Goal: Information Seeking & Learning: Learn about a topic

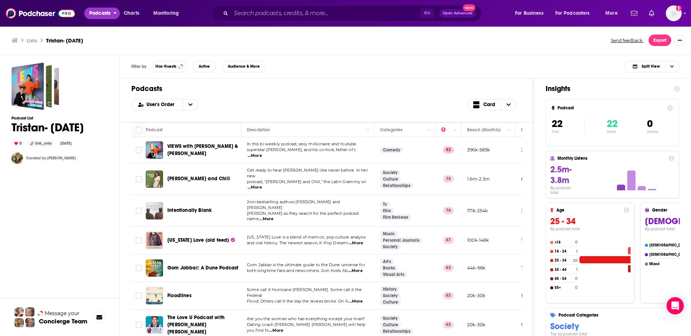
click at [100, 13] on span "Podcasts" at bounding box center [99, 13] width 21 height 10
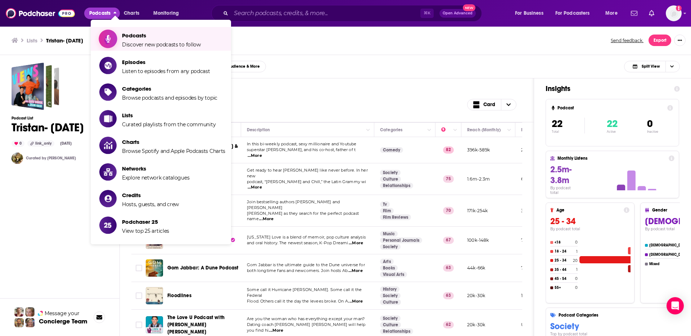
click at [136, 40] on span "Podcasts Discover new podcasts to follow" at bounding box center [161, 39] width 79 height 18
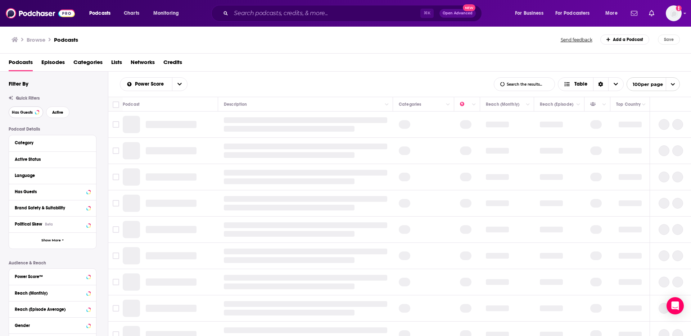
click at [32, 113] on span "Has Guests" at bounding box center [22, 112] width 21 height 4
click at [52, 115] on button "Active" at bounding box center [57, 112] width 23 height 12
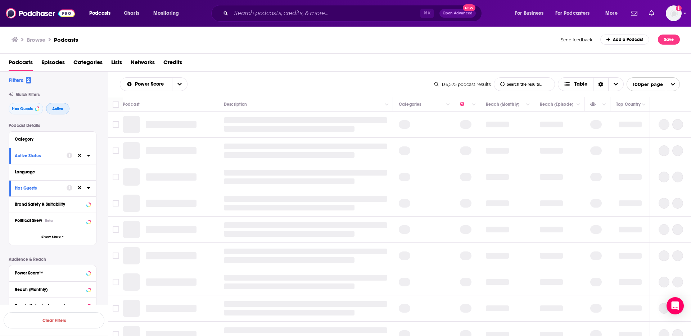
scroll to position [9, 0]
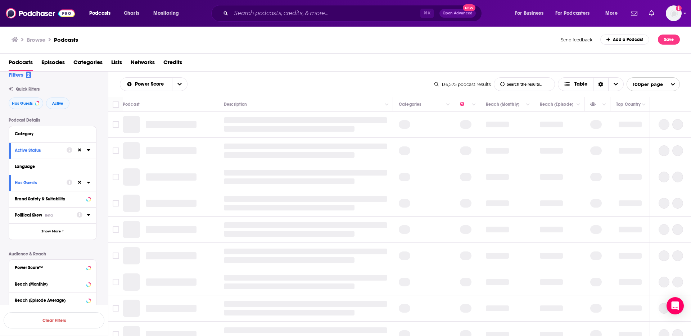
click at [70, 216] on div "Political Skew Beta" at bounding box center [43, 215] width 57 height 5
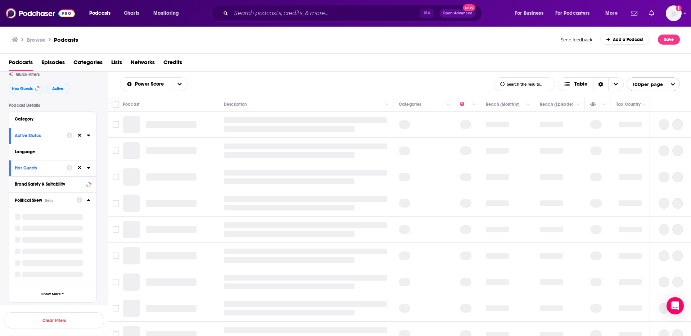
scroll to position [94, 0]
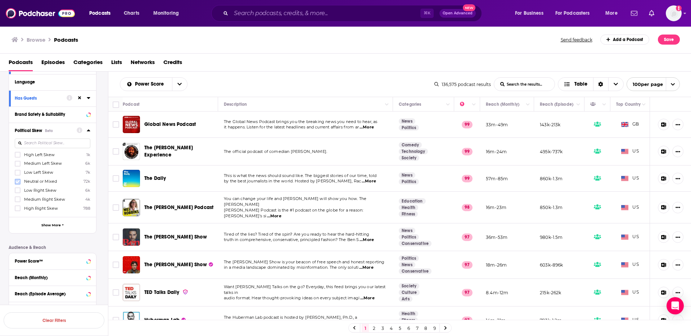
click at [17, 182] on icon at bounding box center [17, 181] width 4 height 3
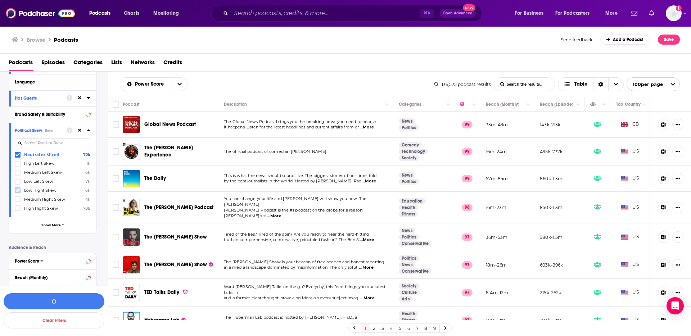
click at [18, 190] on icon at bounding box center [17, 190] width 4 height 3
click at [18, 197] on icon at bounding box center [17, 199] width 4 height 4
click at [19, 199] on icon at bounding box center [17, 199] width 4 height 3
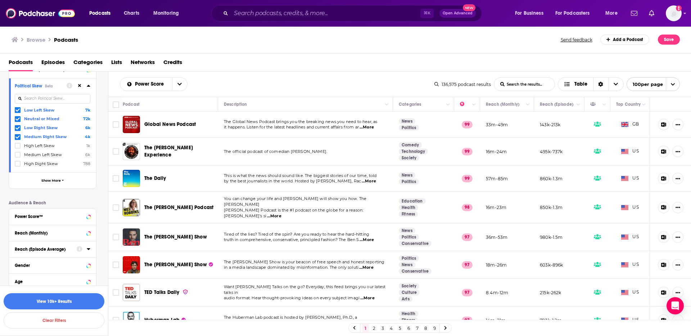
scroll to position [163, 0]
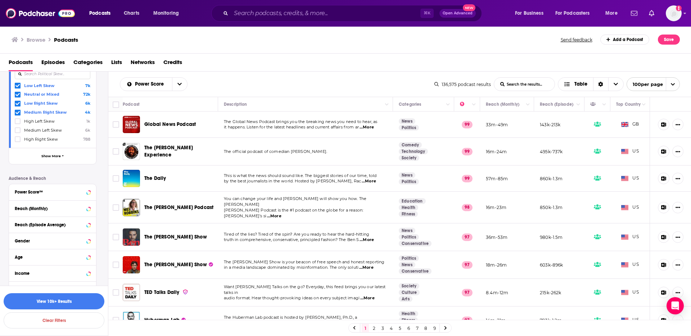
click at [56, 196] on button "Power Score™" at bounding box center [53, 191] width 76 height 9
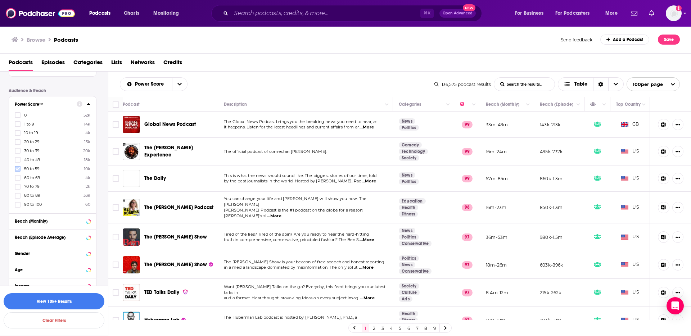
scroll to position [254, 0]
click at [17, 166] on icon at bounding box center [17, 164] width 4 height 3
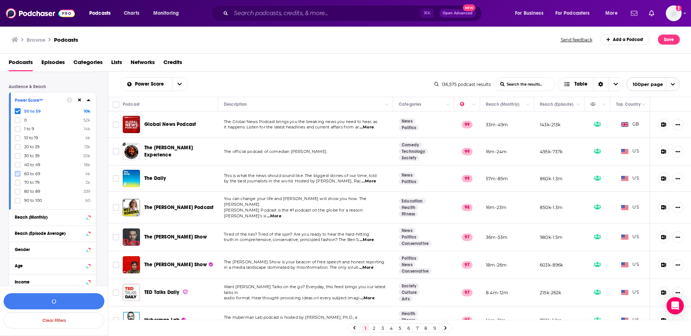
click at [17, 172] on icon at bounding box center [17, 174] width 4 height 4
click at [18, 111] on icon at bounding box center [17, 111] width 4 height 3
click at [17, 183] on icon at bounding box center [17, 182] width 4 height 3
click at [17, 190] on icon at bounding box center [17, 192] width 4 height 4
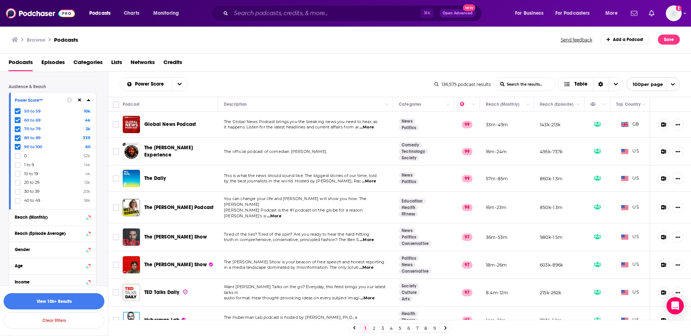
scroll to position [278, 0]
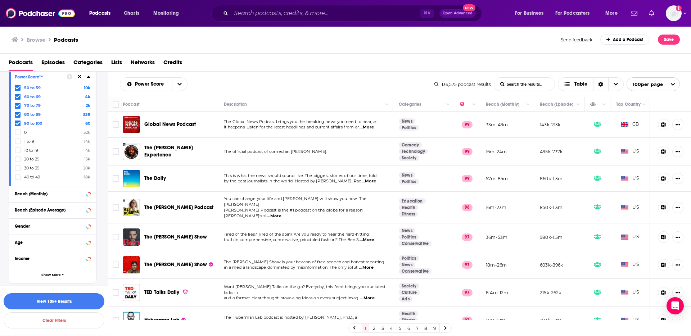
click at [69, 302] on button "View 10k+ Results" at bounding box center [54, 301] width 101 height 16
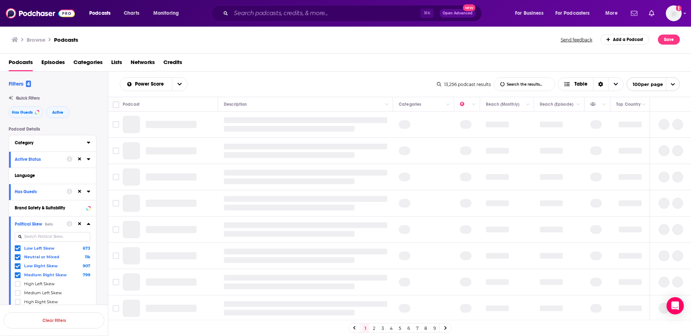
click at [50, 145] on button "Category" at bounding box center [51, 142] width 72 height 9
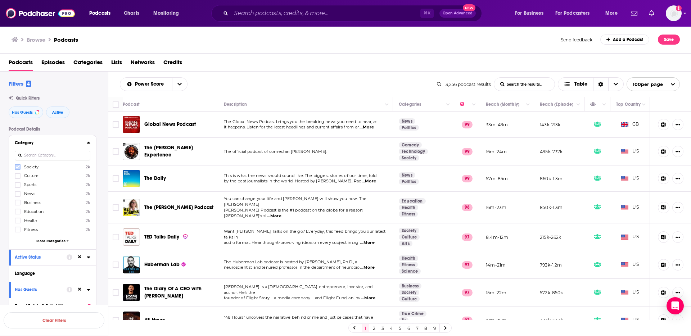
click at [19, 168] on icon at bounding box center [17, 167] width 4 height 4
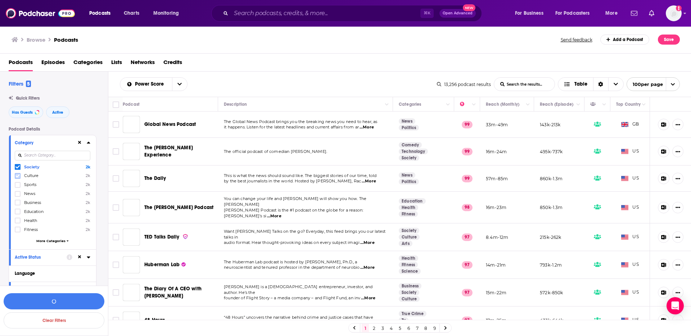
click at [18, 174] on icon at bounding box center [17, 176] width 4 height 4
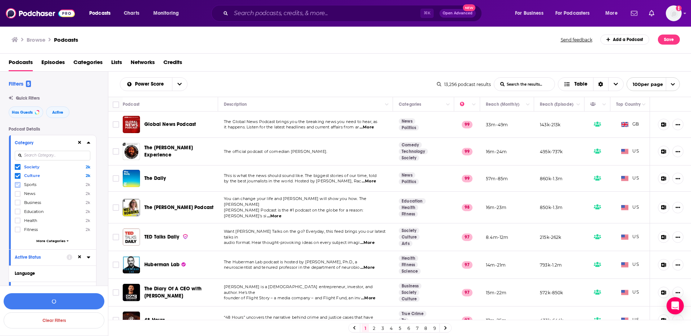
click at [18, 183] on icon at bounding box center [17, 185] width 4 height 4
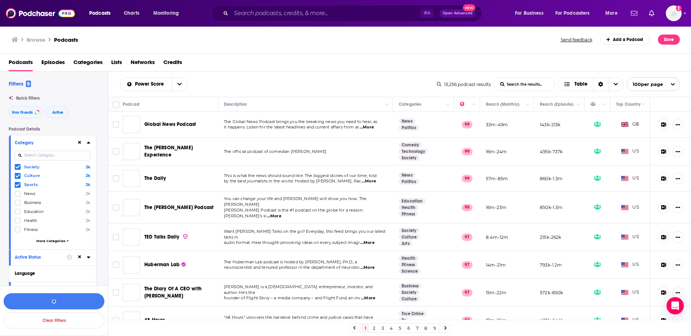
click at [17, 190] on div "Society 2k Culture 2k Sports 2k News 2k Business 2k Education 2k Health 2k Fitn…" at bounding box center [53, 205] width 76 height 83
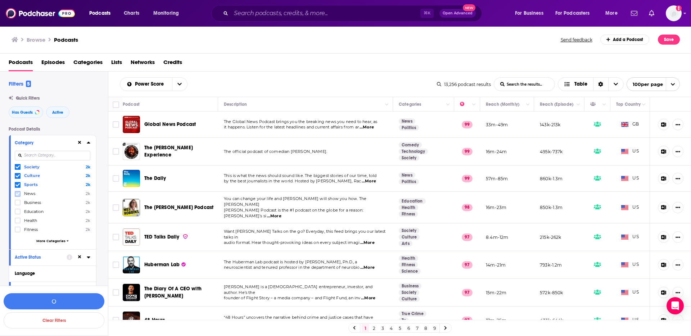
click at [17, 193] on icon at bounding box center [17, 194] width 4 height 4
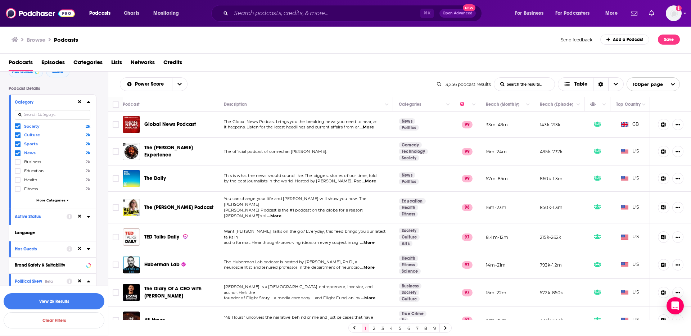
scroll to position [46, 0]
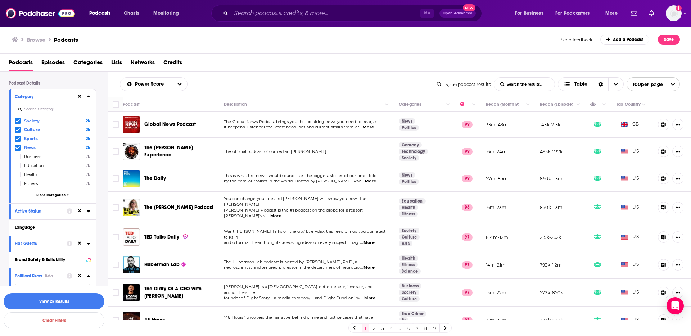
click at [50, 196] on span "More Categories" at bounding box center [50, 195] width 29 height 4
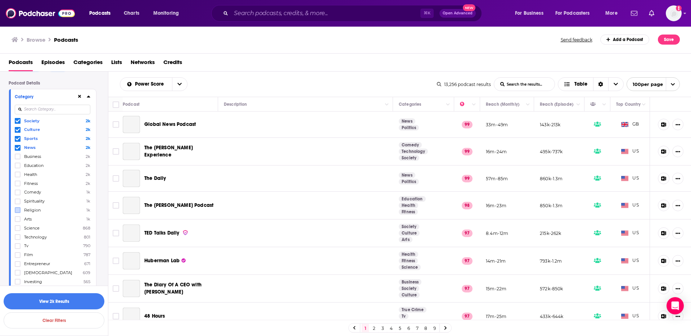
click at [19, 193] on icon at bounding box center [17, 192] width 4 height 4
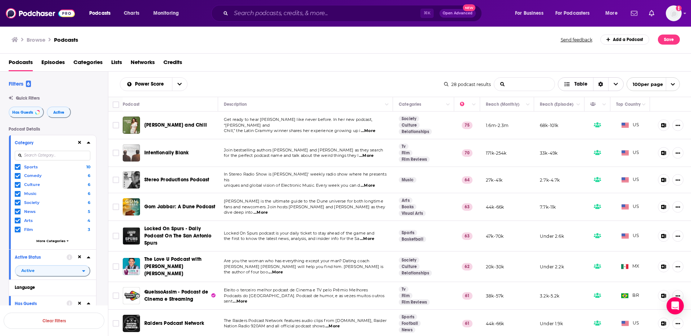
click at [618, 86] on span "Choose View" at bounding box center [615, 84] width 15 height 13
click at [581, 111] on span "Gallery" at bounding box center [595, 109] width 45 height 4
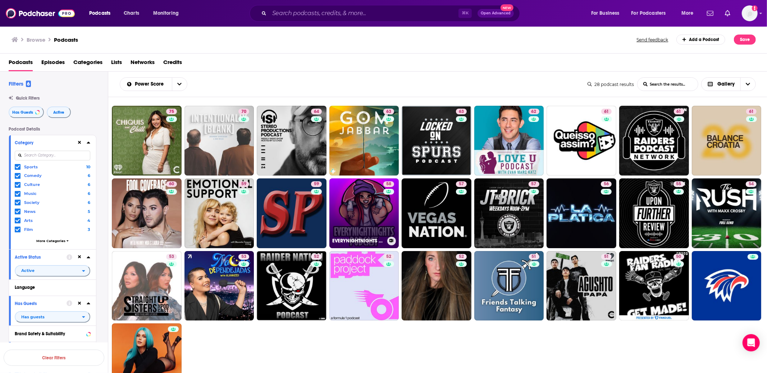
click at [364, 212] on link "58 EVERYNIGHTNIGHTS PODCAST" at bounding box center [364, 213] width 70 height 70
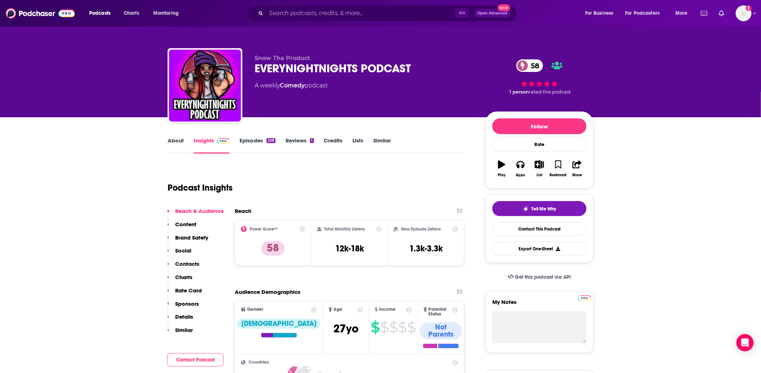
click at [176, 140] on link "About" at bounding box center [176, 145] width 16 height 17
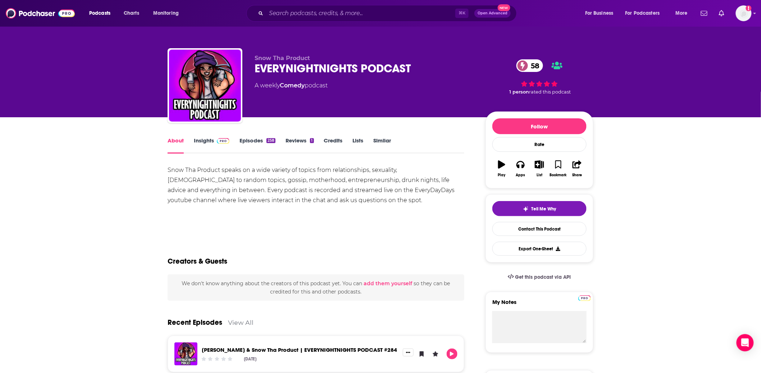
click at [383, 141] on link "Similar" at bounding box center [383, 145] width 18 height 17
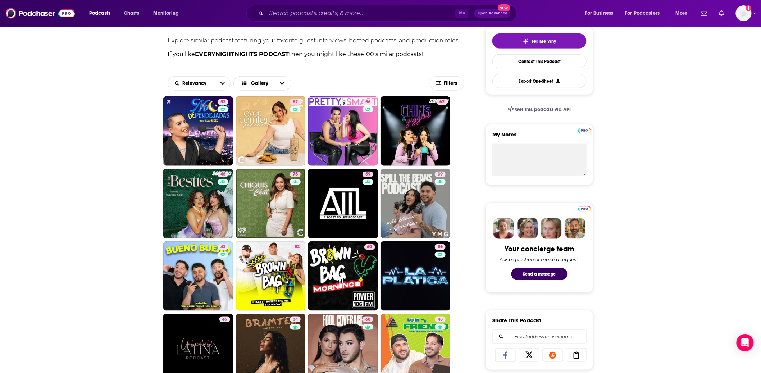
scroll to position [176, 0]
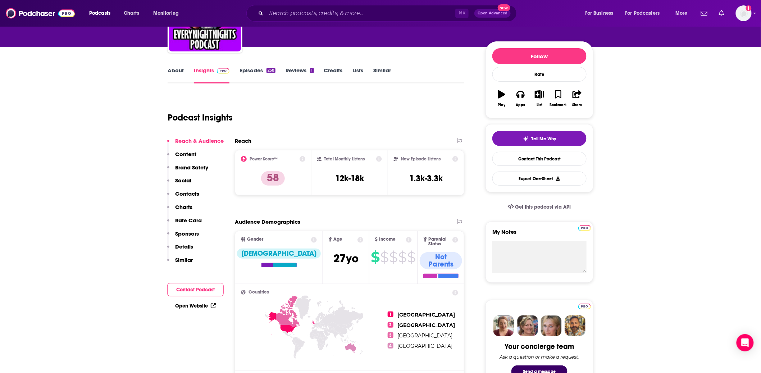
scroll to position [86, 0]
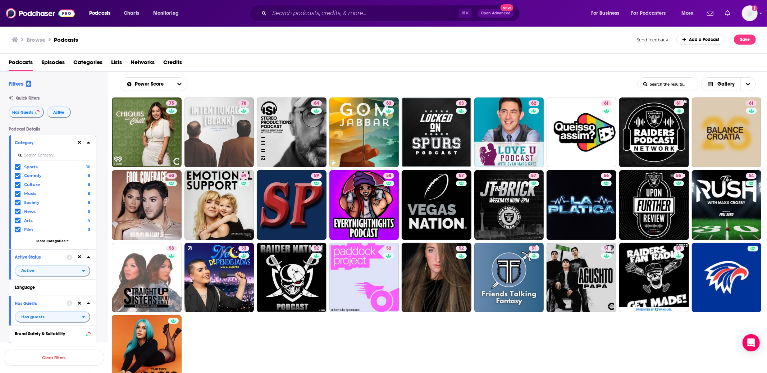
scroll to position [9, 0]
click at [690, 86] on icon "Choose View" at bounding box center [748, 84] width 4 height 5
click at [556, 63] on div "Podcasts Episodes Categories Lists Networks Credits" at bounding box center [385, 63] width 753 height 15
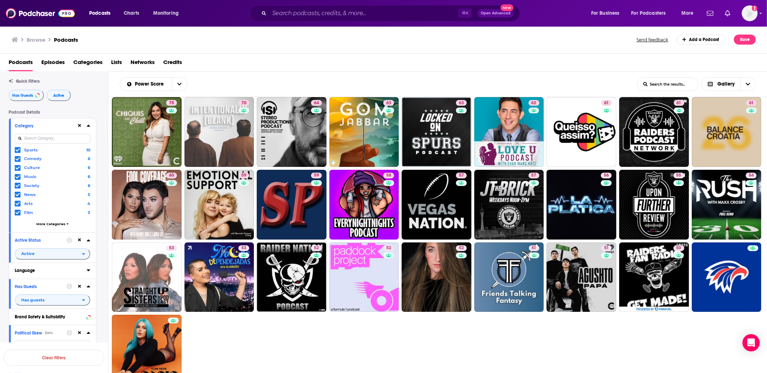
scroll to position [8, 0]
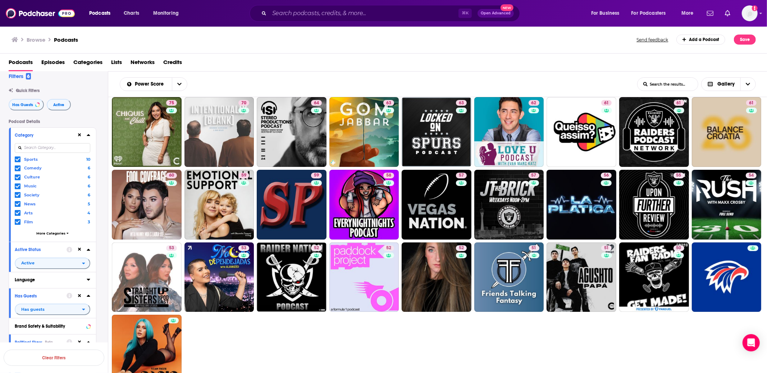
click at [36, 277] on div "Language" at bounding box center [48, 279] width 67 height 5
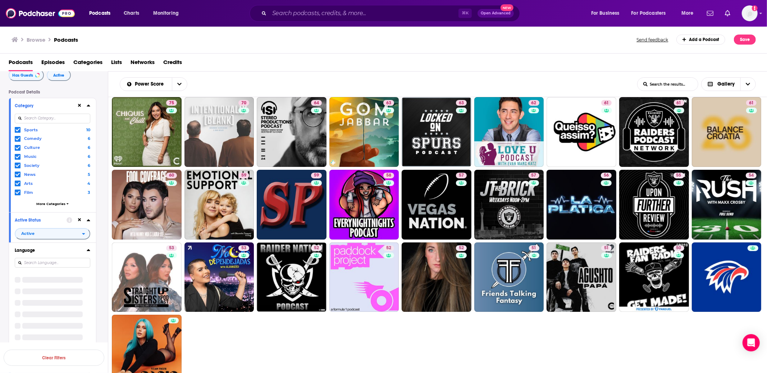
scroll to position [45, 0]
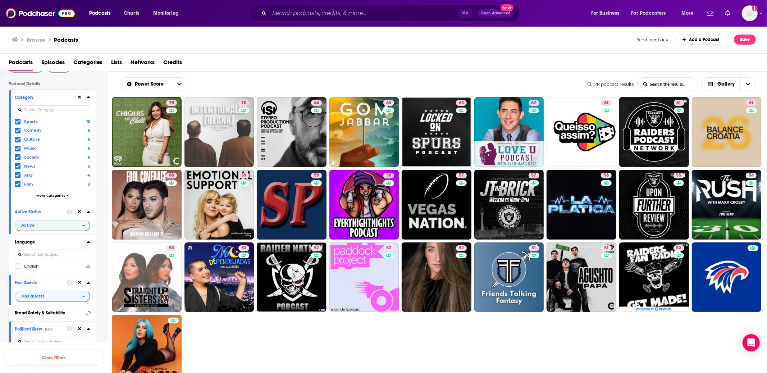
click at [86, 240] on button "Language" at bounding box center [51, 241] width 72 height 9
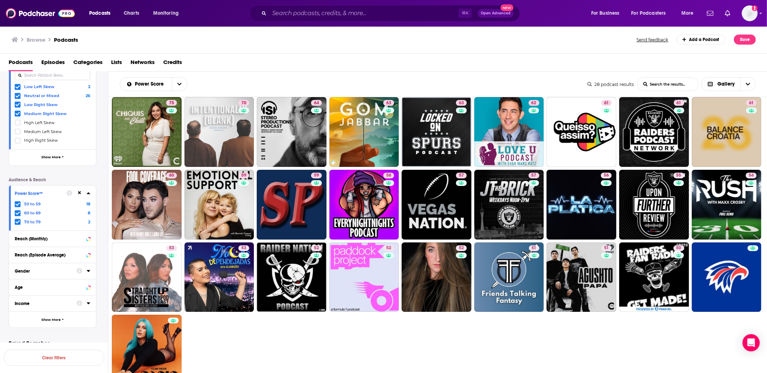
scroll to position [291, 0]
click at [58, 314] on span "Show More" at bounding box center [50, 316] width 19 height 4
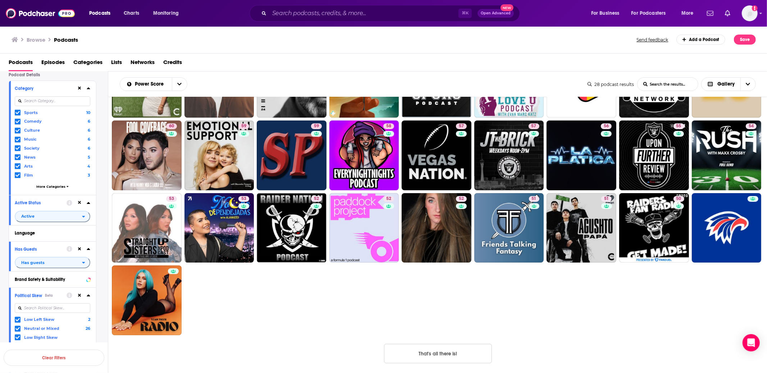
scroll to position [58, 0]
click at [224, 312] on ul "75 70 64 63 63 62 61 61 61 60 59 59 58 57 57 56 55 54 53 53 52 52 52 51 51 50" at bounding box center [442, 190] width 660 height 287
click at [49, 185] on span "More Categories" at bounding box center [50, 186] width 29 height 4
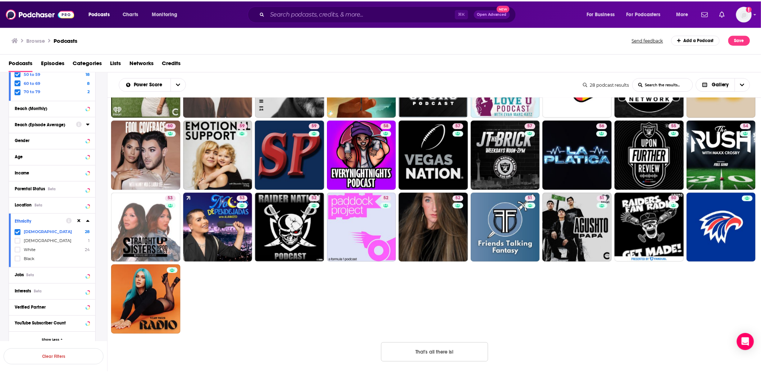
scroll to position [639, 0]
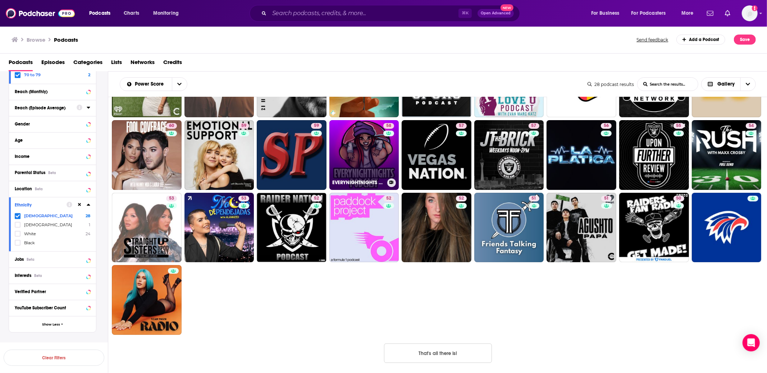
click at [361, 161] on link "58 EVERYNIGHTNIGHTS PODCAST" at bounding box center [364, 155] width 70 height 70
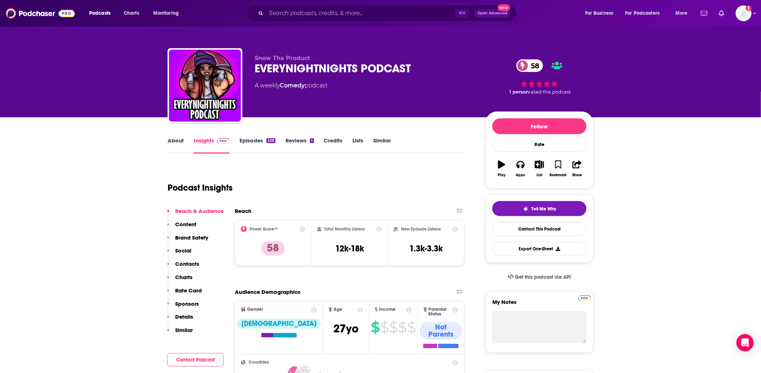
click at [384, 142] on link "Similar" at bounding box center [383, 145] width 18 height 17
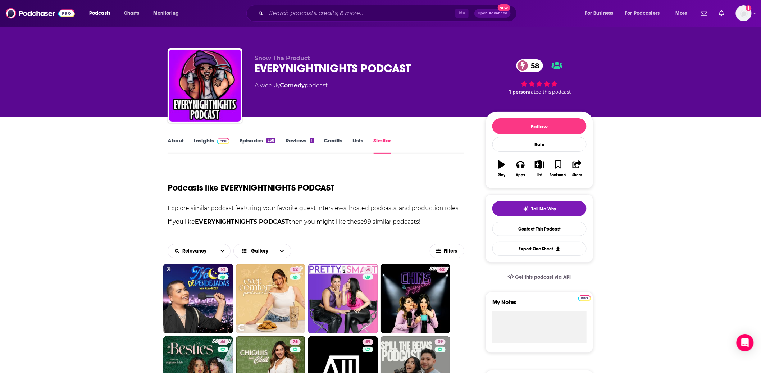
click at [181, 142] on link "About" at bounding box center [176, 145] width 16 height 17
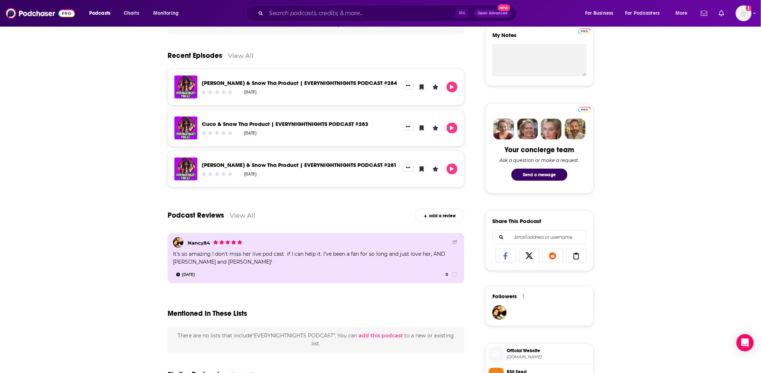
scroll to position [403, 0]
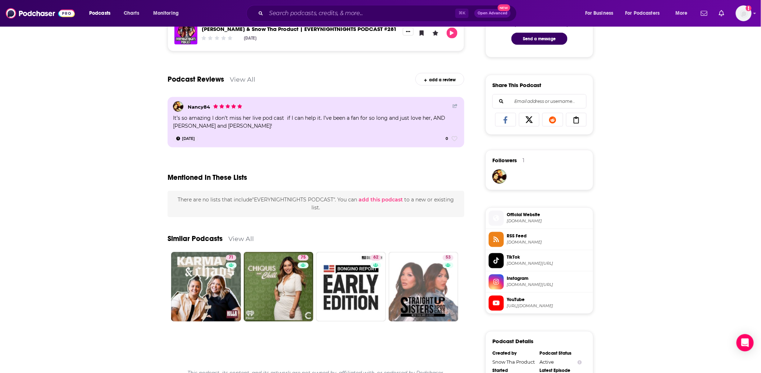
click at [241, 239] on link "View All" at bounding box center [241, 239] width 26 height 8
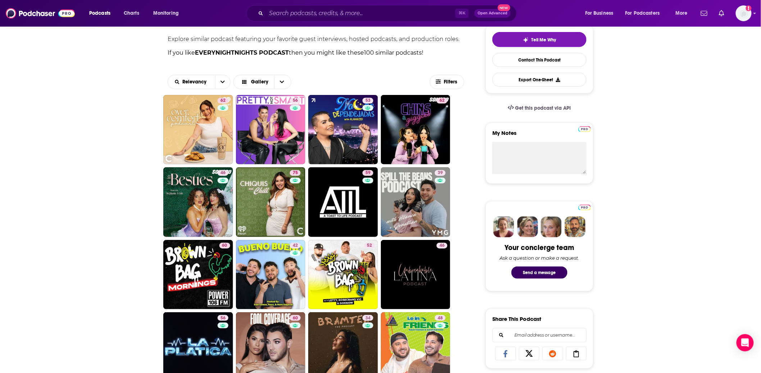
scroll to position [179, 0]
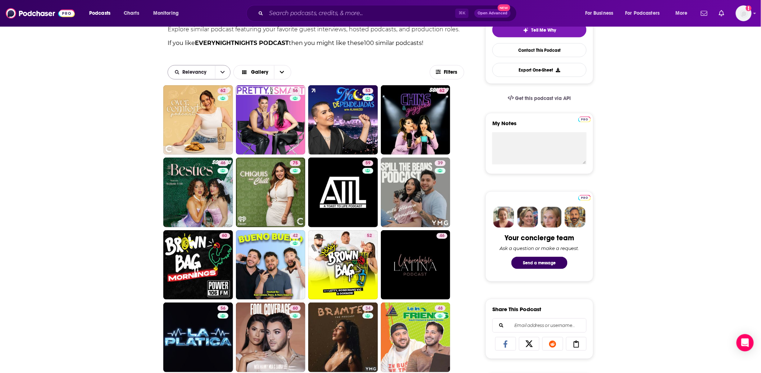
click at [220, 72] on button "open menu" at bounding box center [222, 72] width 15 height 14
click at [203, 121] on span "Power Score" at bounding box center [203, 122] width 42 height 4
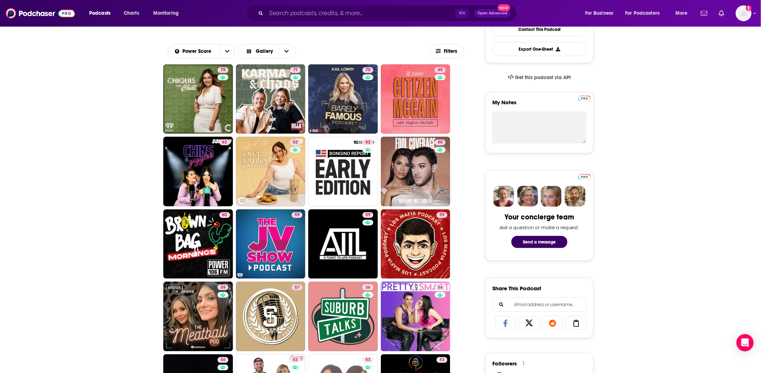
scroll to position [201, 0]
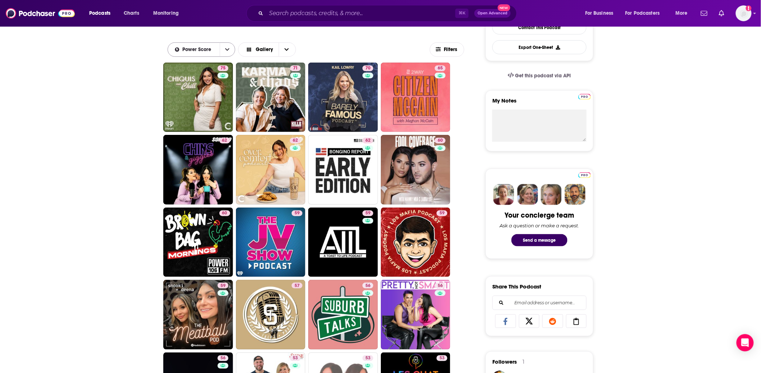
click at [230, 50] on button "open menu" at bounding box center [227, 50] width 15 height 14
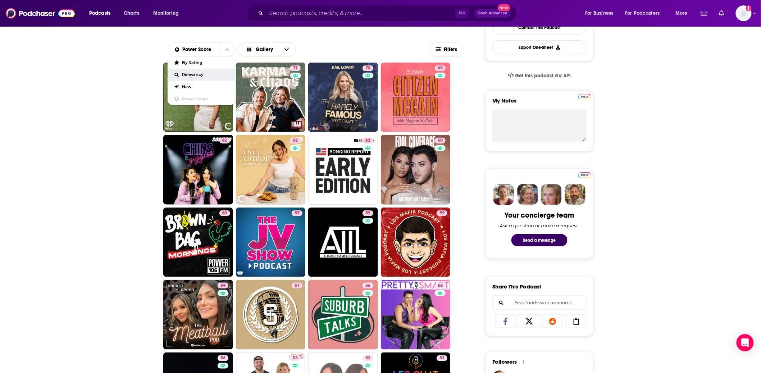
click at [206, 74] on span "Relevancy" at bounding box center [205, 75] width 47 height 4
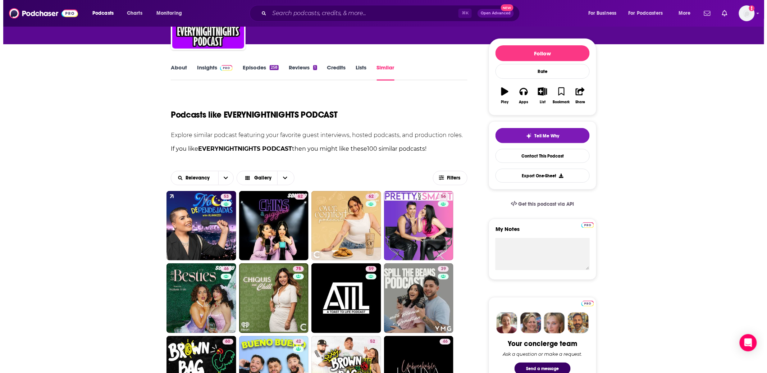
scroll to position [0, 0]
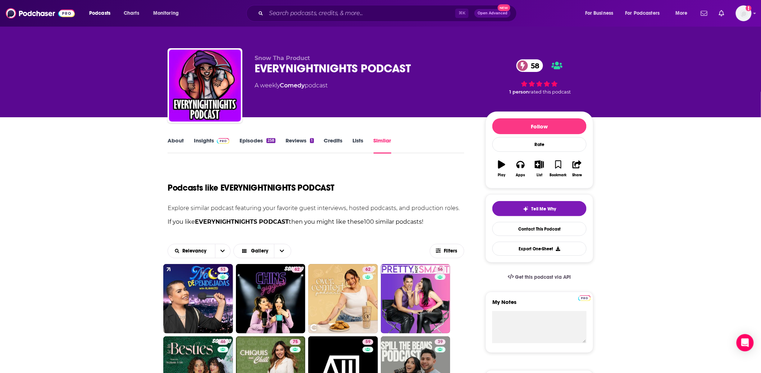
click at [102, 14] on span "Podcasts" at bounding box center [99, 13] width 21 height 10
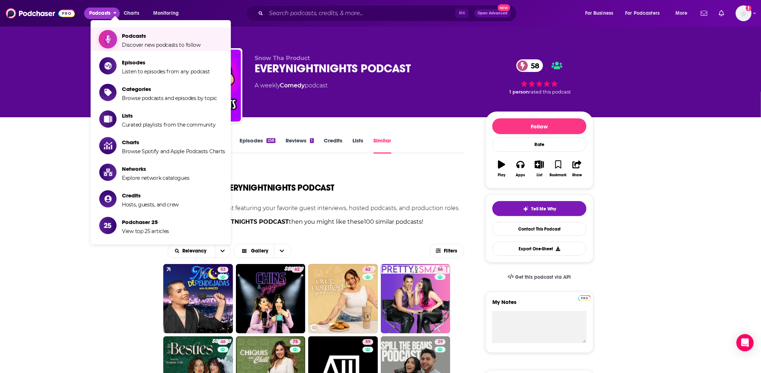
click at [126, 41] on span "Podcasts Discover new podcasts to follow" at bounding box center [161, 39] width 79 height 18
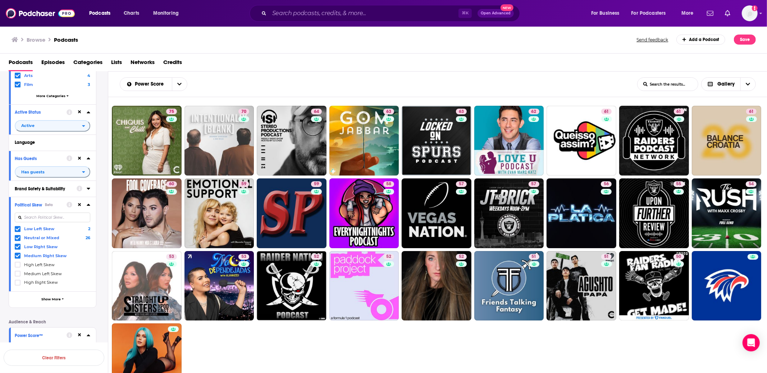
scroll to position [152, 0]
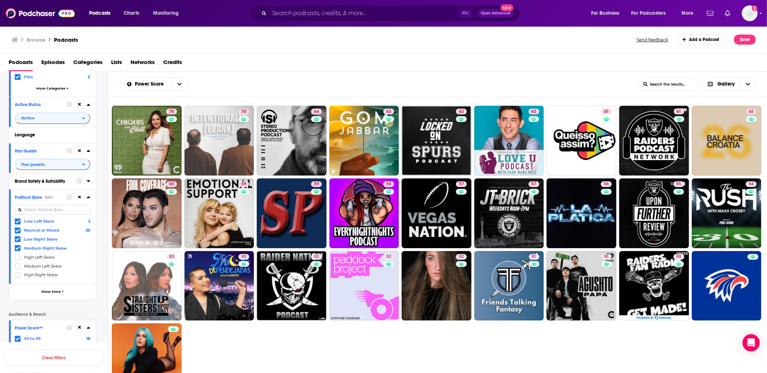
click at [79, 149] on icon at bounding box center [79, 150] width 3 height 3
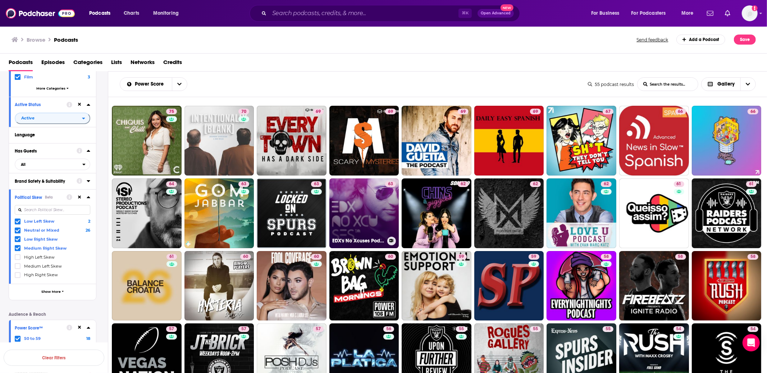
click at [353, 208] on link "63 EDX's No Xcuses Podcast" at bounding box center [364, 213] width 70 height 70
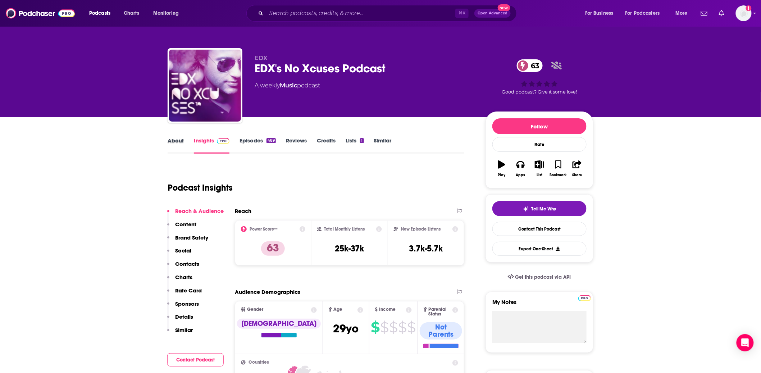
click at [183, 140] on div "About" at bounding box center [181, 145] width 26 height 17
click at [178, 140] on link "About" at bounding box center [176, 145] width 16 height 17
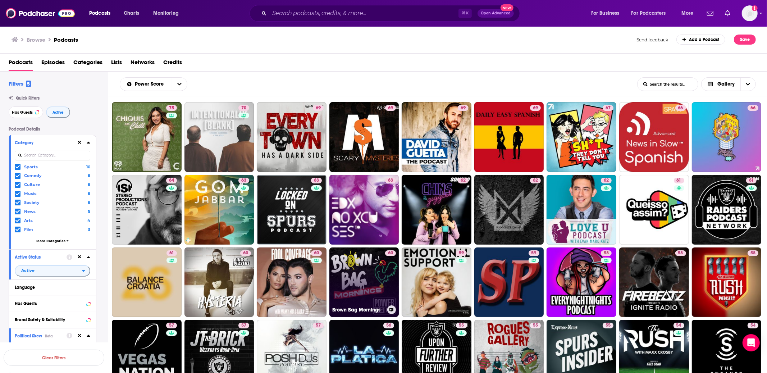
scroll to position [81, 0]
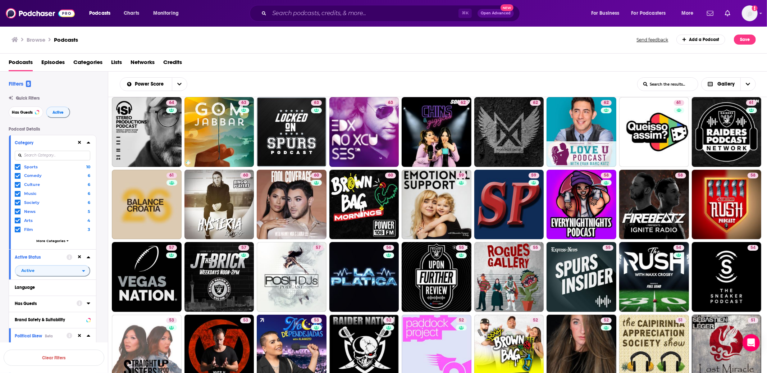
click at [79, 143] on icon at bounding box center [79, 142] width 3 height 3
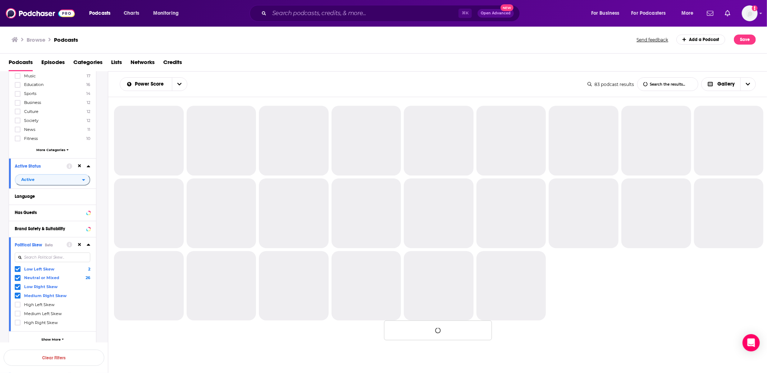
scroll to position [95, 0]
click at [80, 238] on icon at bounding box center [79, 240] width 3 height 5
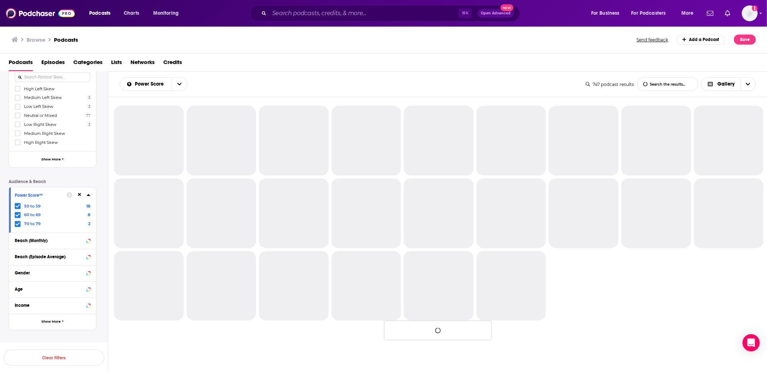
scroll to position [277, 0]
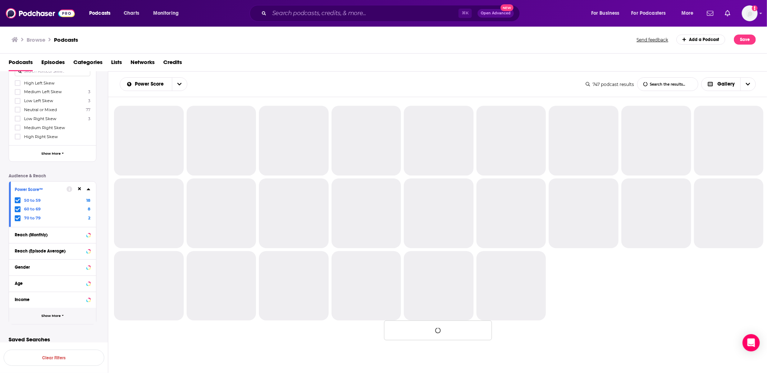
click at [62, 314] on icon "button" at bounding box center [63, 315] width 2 height 3
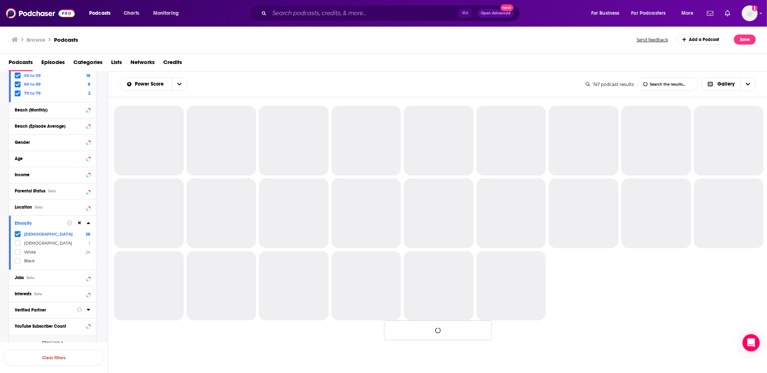
scroll to position [404, 0]
click at [19, 230] on icon at bounding box center [17, 232] width 4 height 4
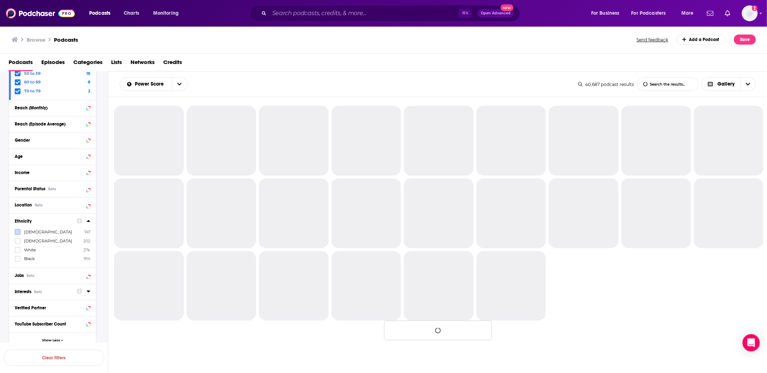
click at [54, 288] on button "Interests Beta" at bounding box center [46, 291] width 62 height 9
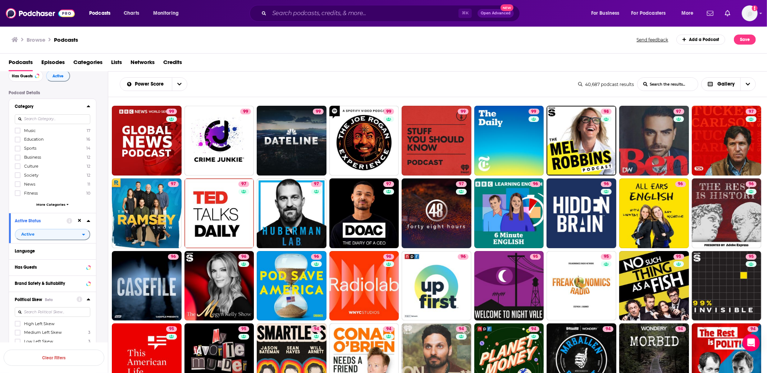
scroll to position [45, 0]
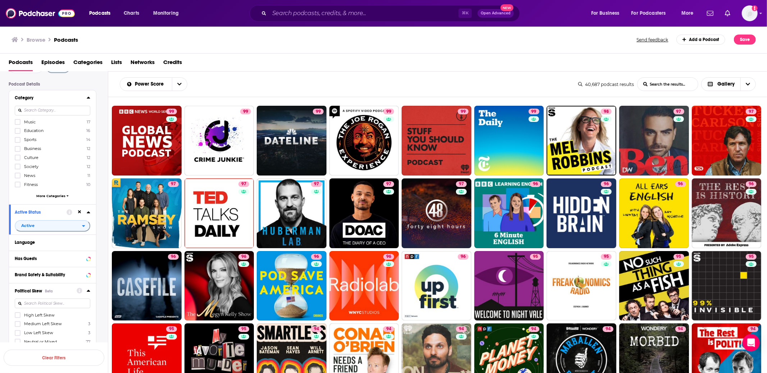
click at [51, 194] on span "More Categories" at bounding box center [50, 196] width 29 height 4
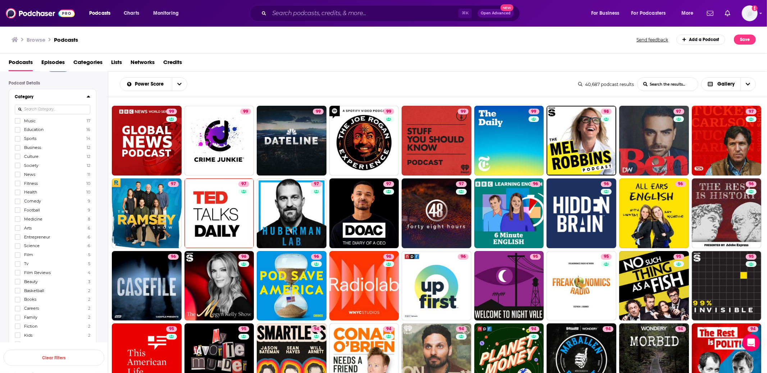
scroll to position [47, 0]
click at [18, 261] on icon at bounding box center [17, 263] width 4 height 4
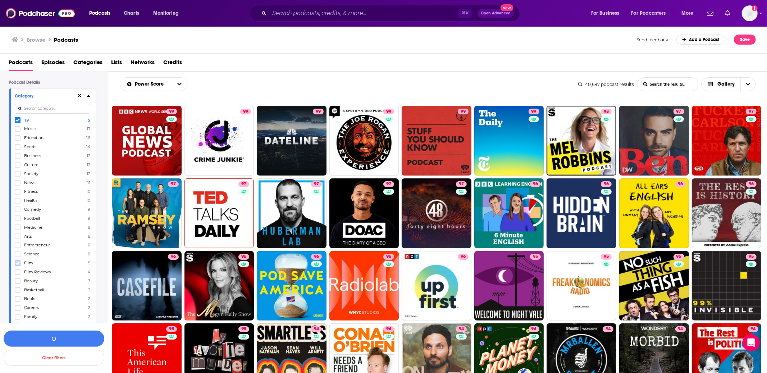
click at [18, 261] on icon at bounding box center [17, 262] width 4 height 3
click at [18, 270] on icon at bounding box center [17, 272] width 4 height 4
click at [70, 336] on button "View 2k Results" at bounding box center [54, 339] width 101 height 16
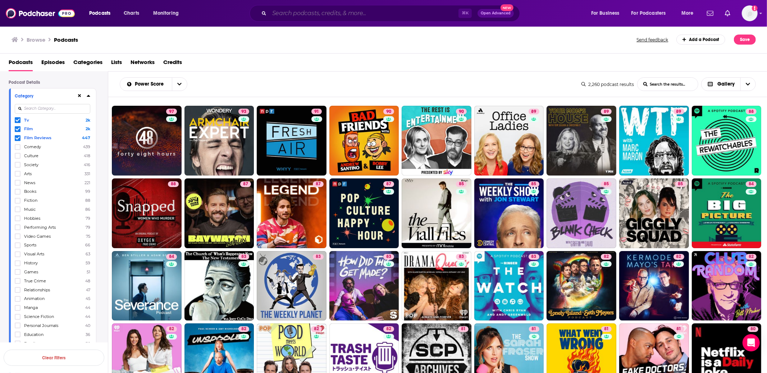
click at [300, 12] on input "Search podcasts, credits, & more..." at bounding box center [363, 14] width 189 height 12
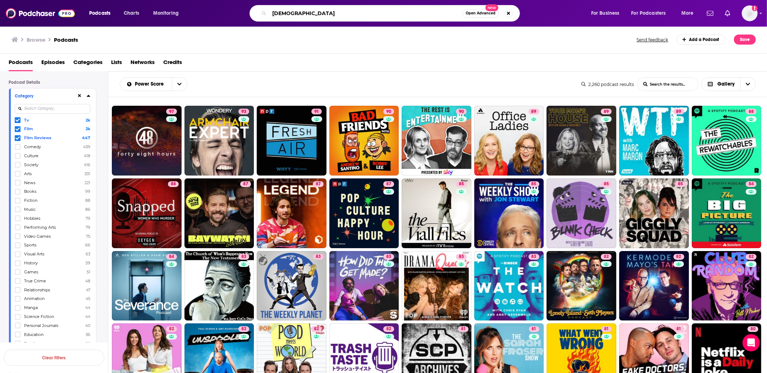
type input "[DEMOGRAPHIC_DATA]"
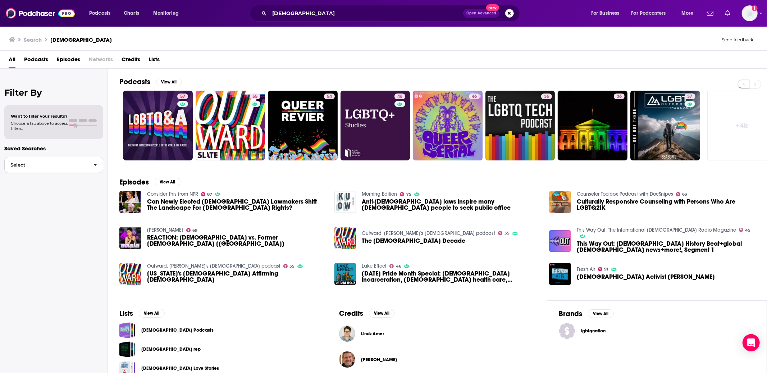
click at [90, 161] on span "button" at bounding box center [95, 164] width 15 height 15
click at [91, 167] on span "button" at bounding box center [95, 164] width 15 height 15
click at [36, 62] on span "Podcasts" at bounding box center [36, 61] width 24 height 15
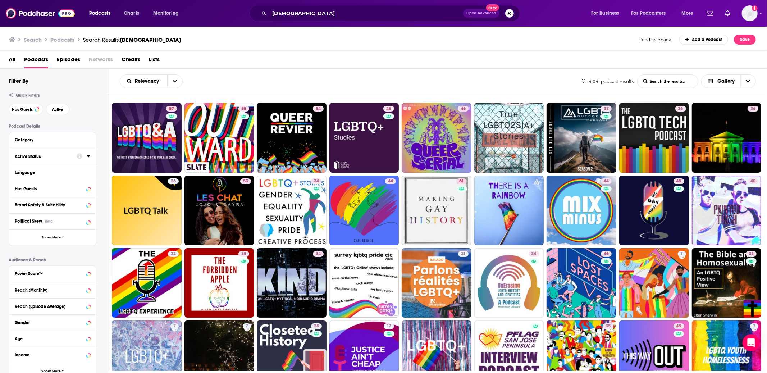
click at [49, 158] on div "Active Status" at bounding box center [43, 156] width 57 height 5
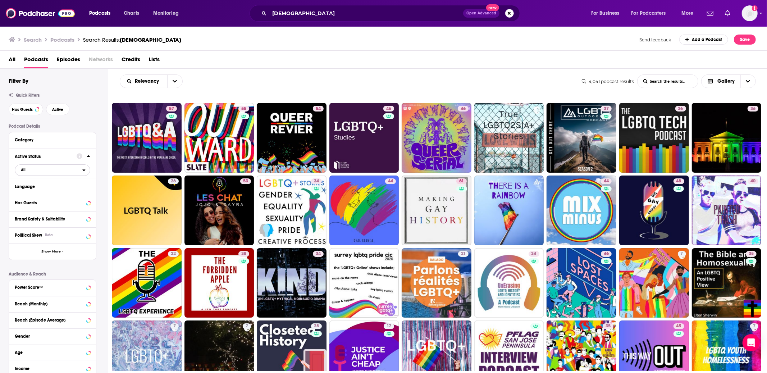
click at [32, 169] on span "All" at bounding box center [48, 169] width 67 height 9
click at [33, 193] on span "Active" at bounding box center [36, 194] width 37 height 4
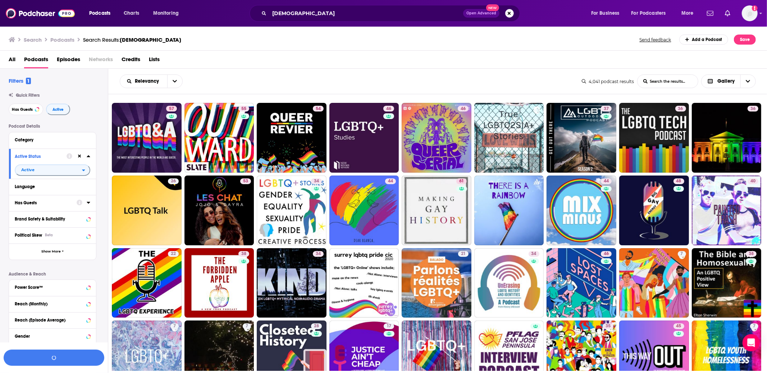
click at [50, 203] on div "Has Guests" at bounding box center [43, 202] width 57 height 5
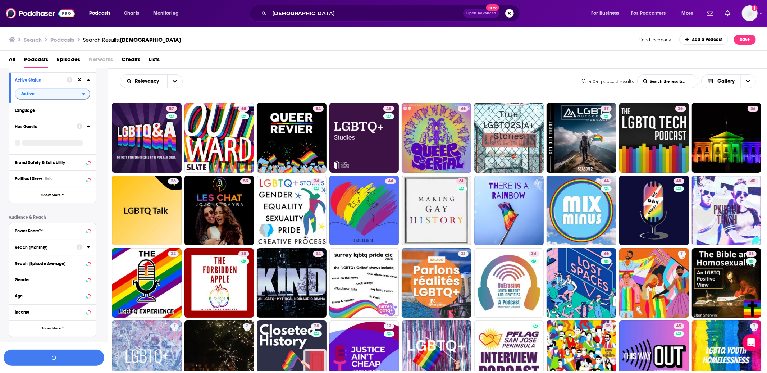
scroll to position [81, 0]
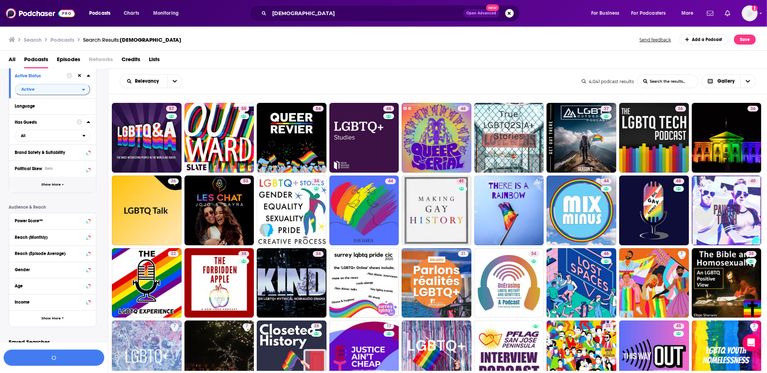
click at [52, 187] on span "Show More" at bounding box center [50, 185] width 19 height 4
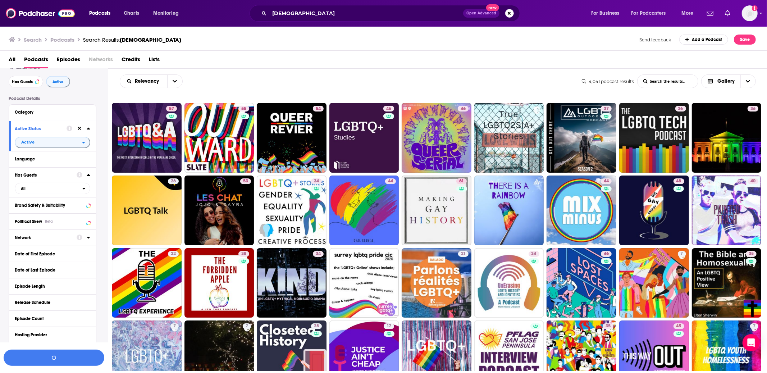
scroll to position [26, 0]
click at [30, 117] on button "Category" at bounding box center [51, 113] width 72 height 9
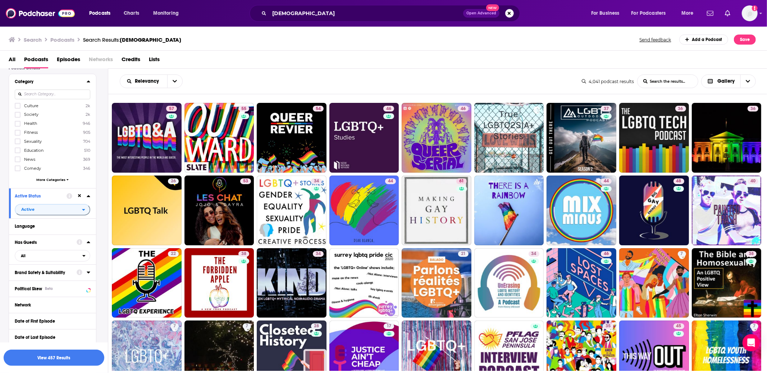
scroll to position [64, 0]
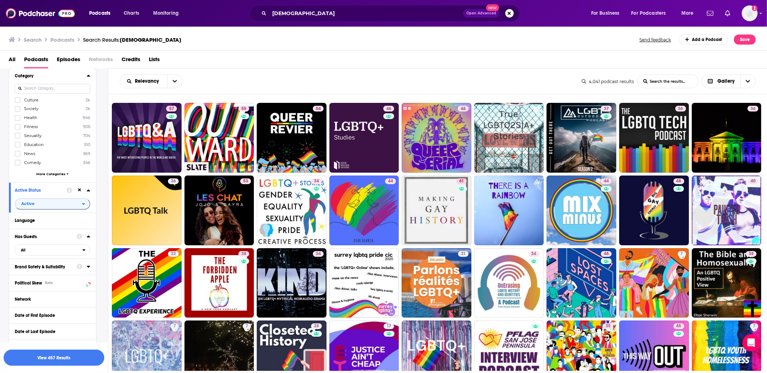
click at [50, 172] on span "More Categories" at bounding box center [50, 174] width 29 height 4
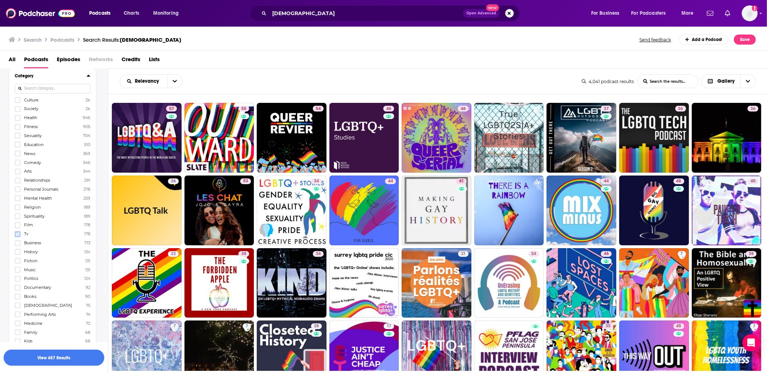
click at [18, 232] on icon at bounding box center [17, 234] width 4 height 4
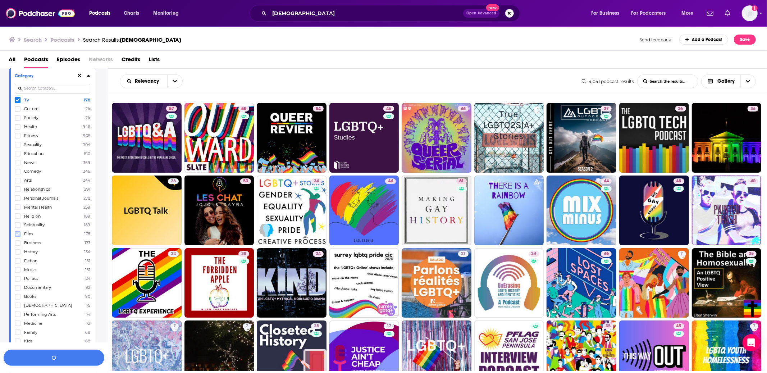
click at [17, 232] on icon at bounding box center [17, 234] width 4 height 4
click at [49, 336] on button "View 32 Results" at bounding box center [54, 358] width 101 height 16
